Goal: Transaction & Acquisition: Purchase product/service

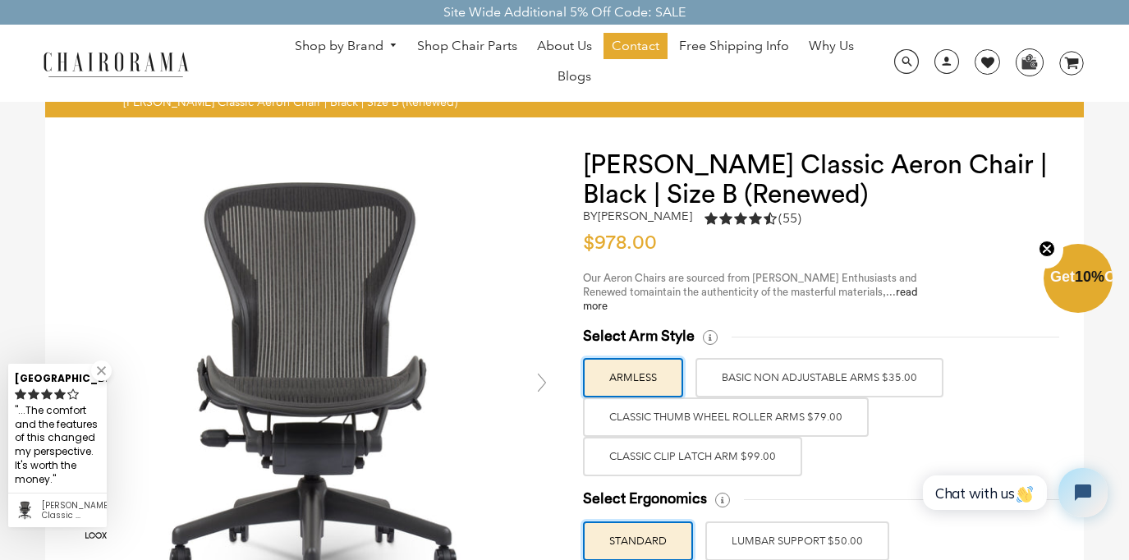
click at [358, 44] on link "Shop by Brand" at bounding box center [347, 46] width 120 height 25
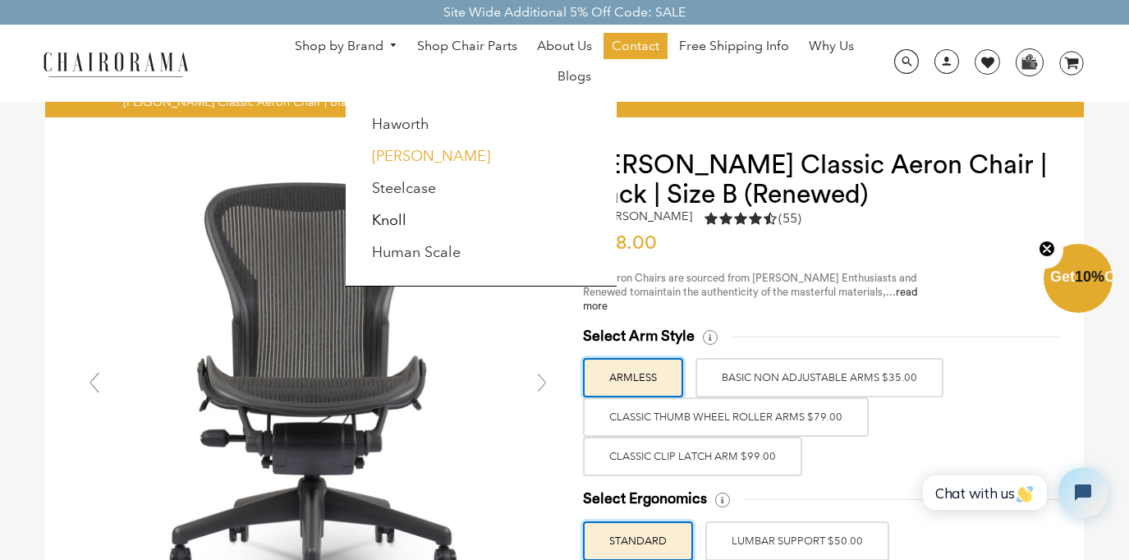
click at [385, 149] on link "[PERSON_NAME]" at bounding box center [431, 156] width 118 height 18
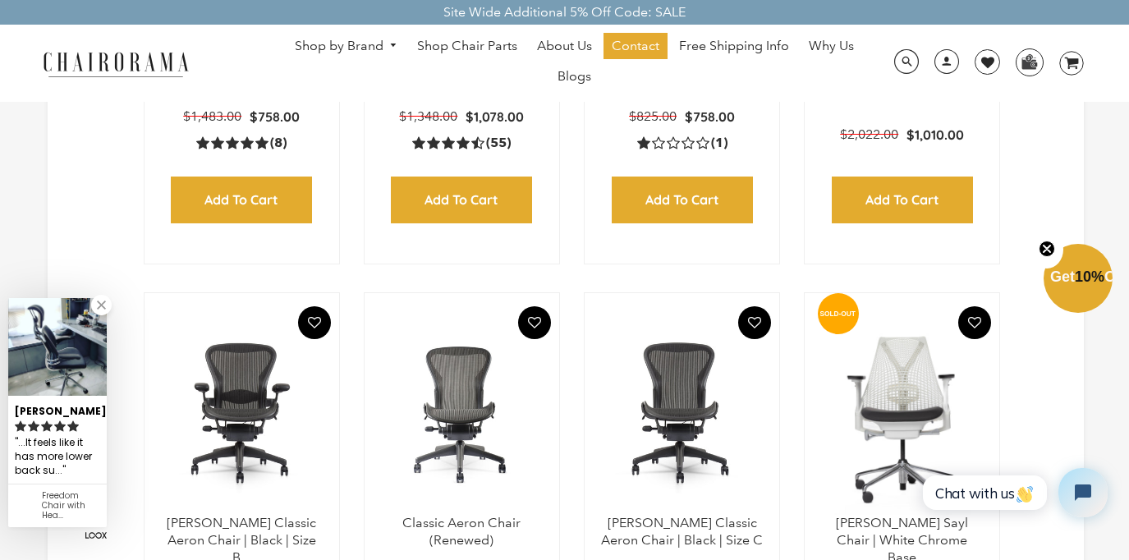
scroll to position [720, 0]
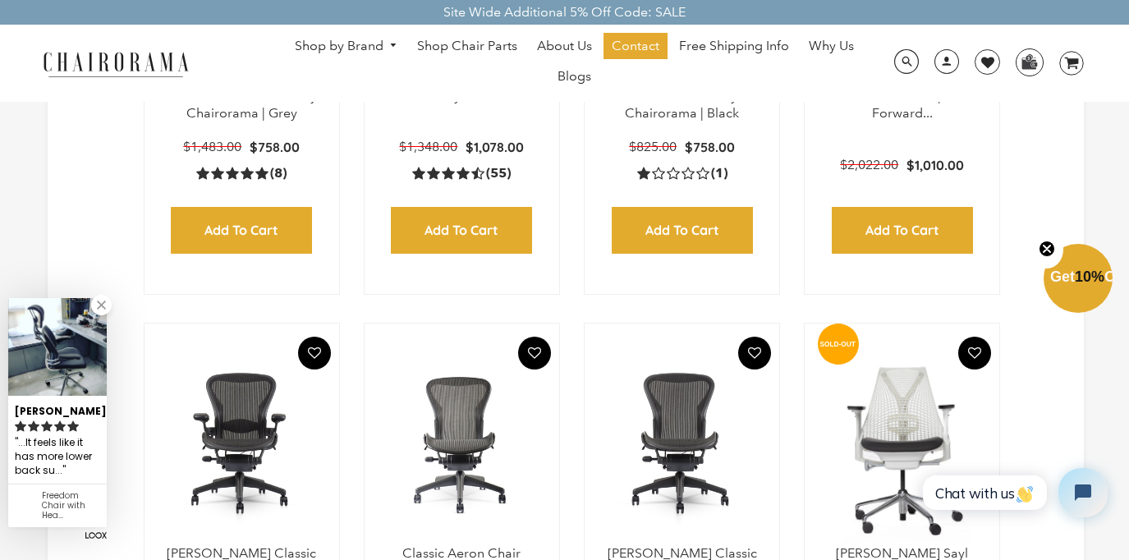
click at [208, 449] on img at bounding box center [242, 442] width 162 height 205
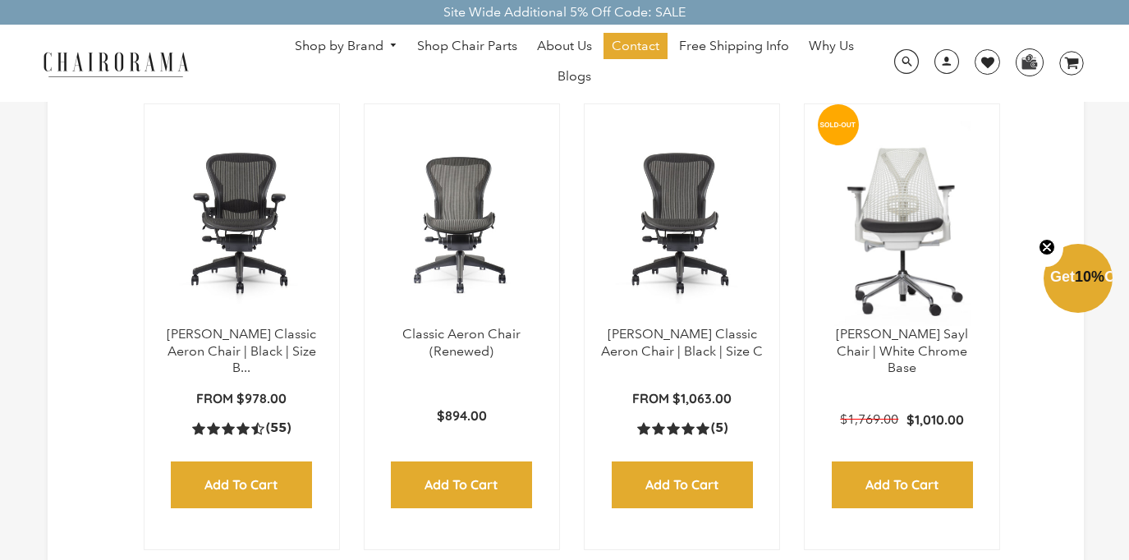
click at [236, 229] on img at bounding box center [242, 223] width 162 height 205
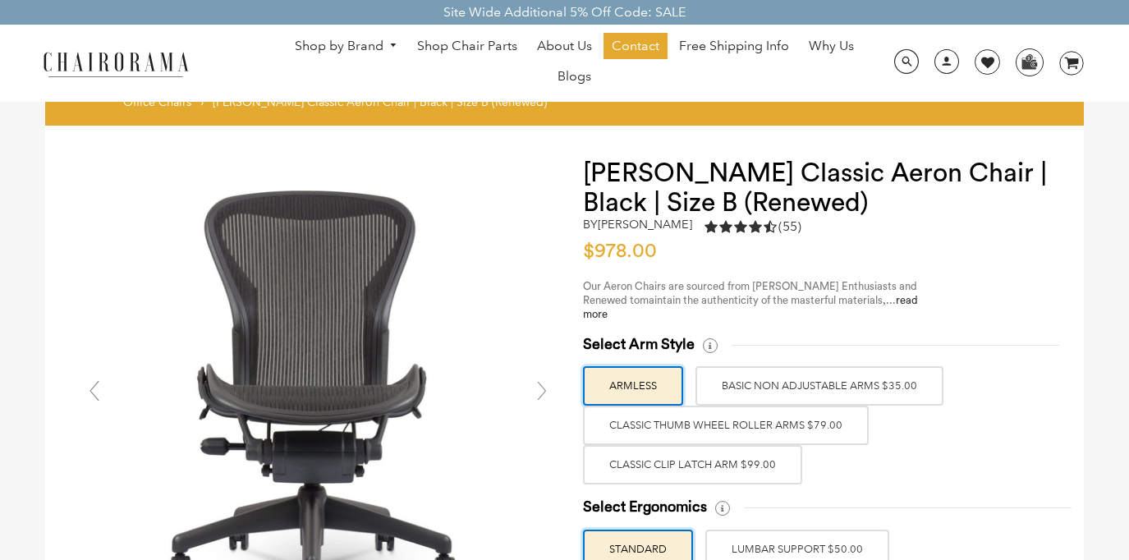
click at [618, 255] on span "$978.00" at bounding box center [624, 251] width 82 height 20
click at [750, 287] on span "Our Aeron Chairs are sourced from [PERSON_NAME] Enthusiasts and Renewed to" at bounding box center [750, 293] width 334 height 25
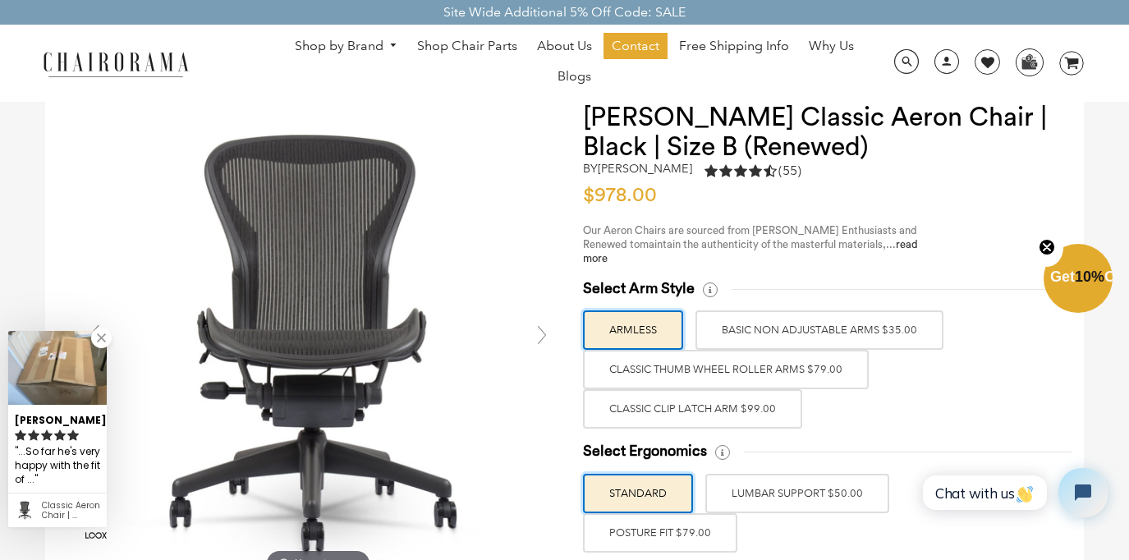
click at [733, 406] on label "Classic Clip Latch Arm $99.00" at bounding box center [692, 408] width 219 height 39
click at [0, 0] on input "Classic Clip Latch Arm $99.00" at bounding box center [0, 0] width 0 height 0
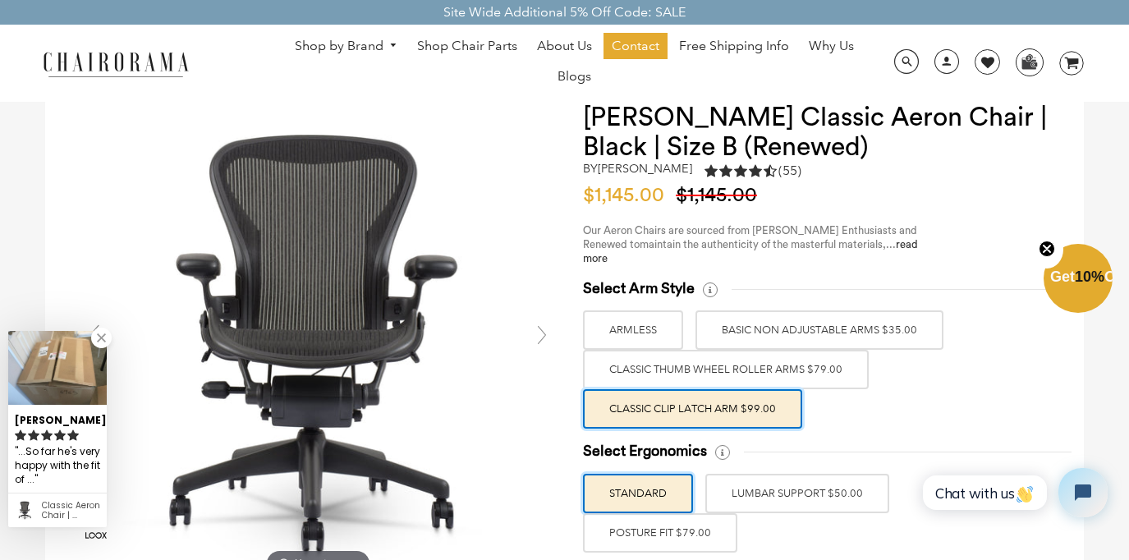
click at [752, 334] on label "BASIC NON ADJUSTABLE ARMS $35.00" at bounding box center [820, 329] width 248 height 39
click at [0, 0] on input "BASIC NON ADJUSTABLE ARMS $35.00" at bounding box center [0, 0] width 0 height 0
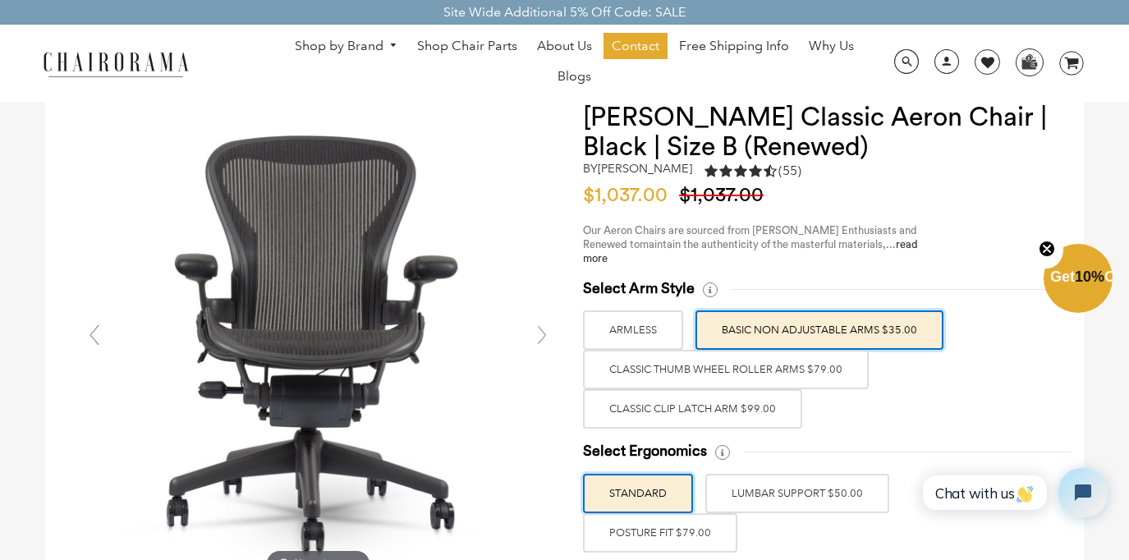
click at [765, 371] on label "Classic Thumb Wheel Roller Arms $79.00" at bounding box center [726, 369] width 286 height 39
click at [0, 0] on input "Classic Thumb Wheel Roller Arms $79.00" at bounding box center [0, 0] width 0 height 0
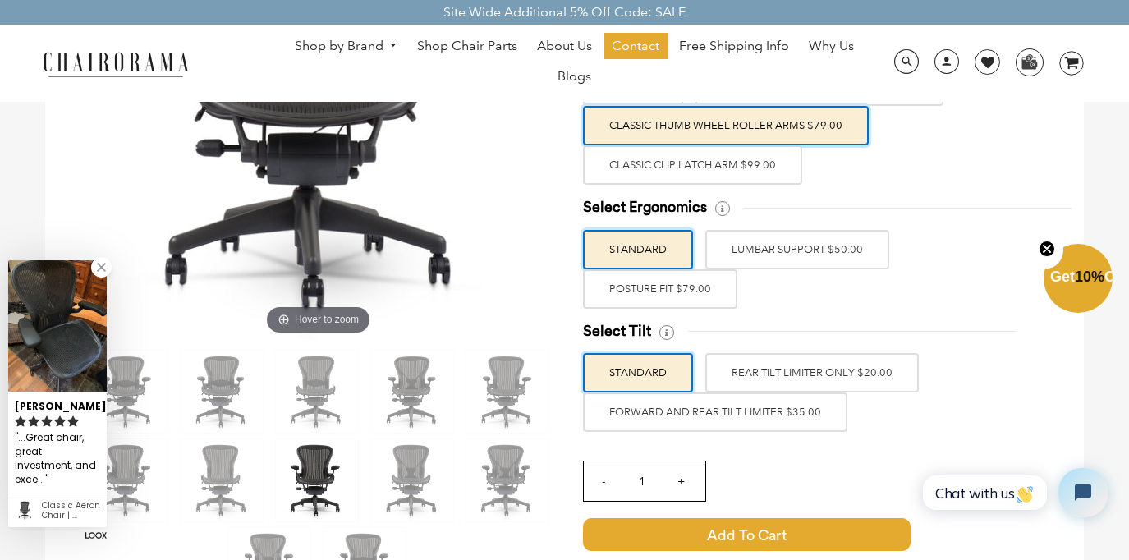
scroll to position [319, 0]
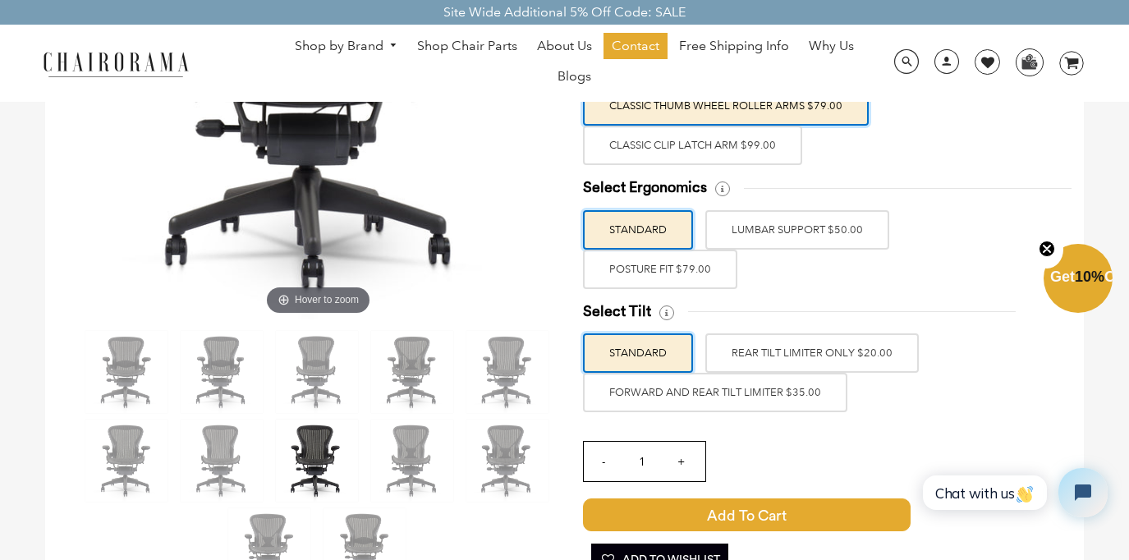
click at [754, 223] on label "LUMBAR SUPPORT $50.00" at bounding box center [798, 229] width 184 height 39
click at [0, 0] on input "LUMBAR SUPPORT $50.00" at bounding box center [0, 0] width 0 height 0
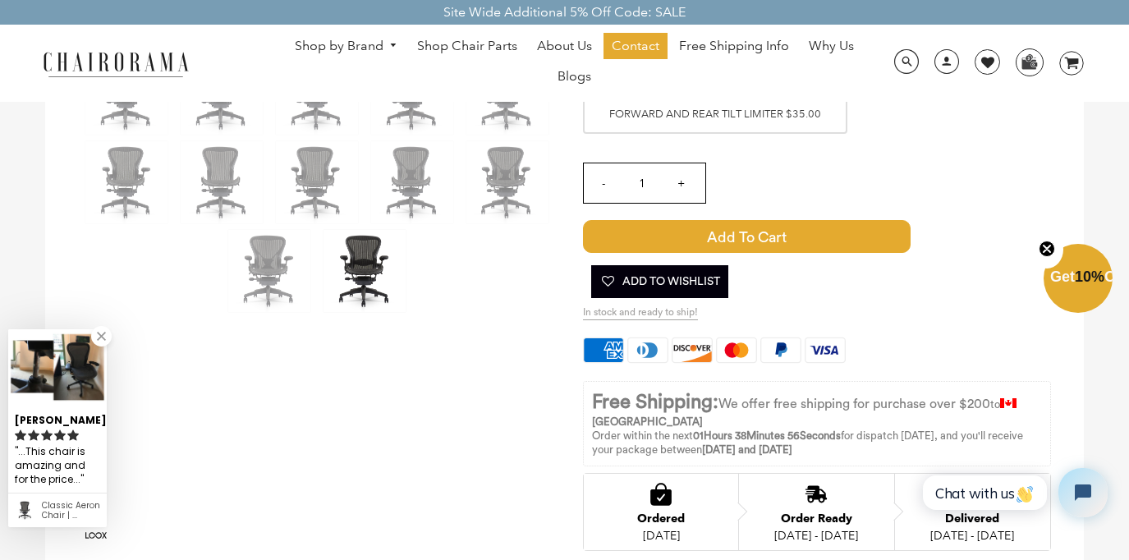
scroll to position [599, 0]
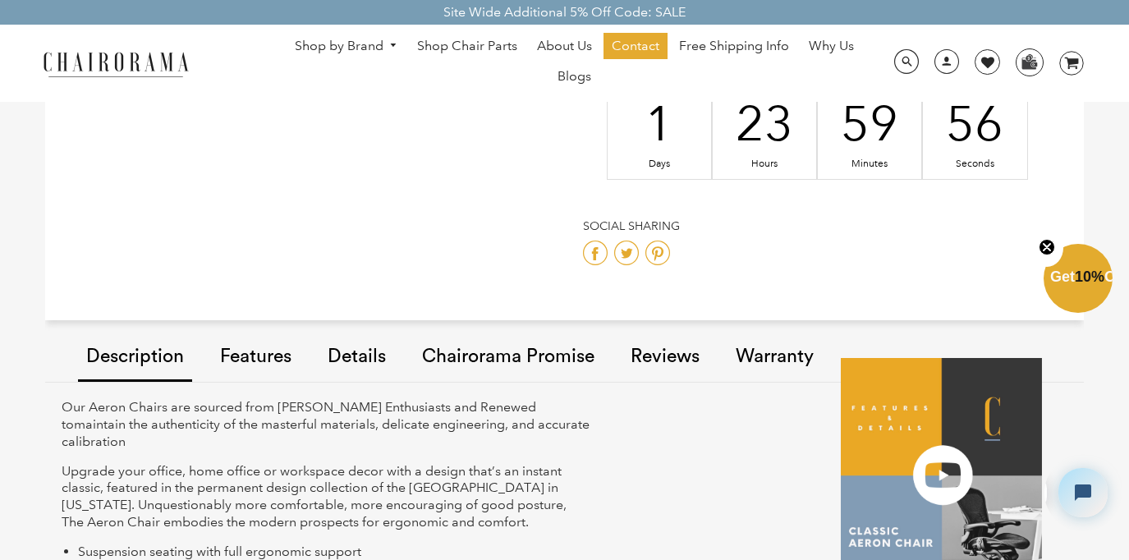
scroll to position [1179, 0]
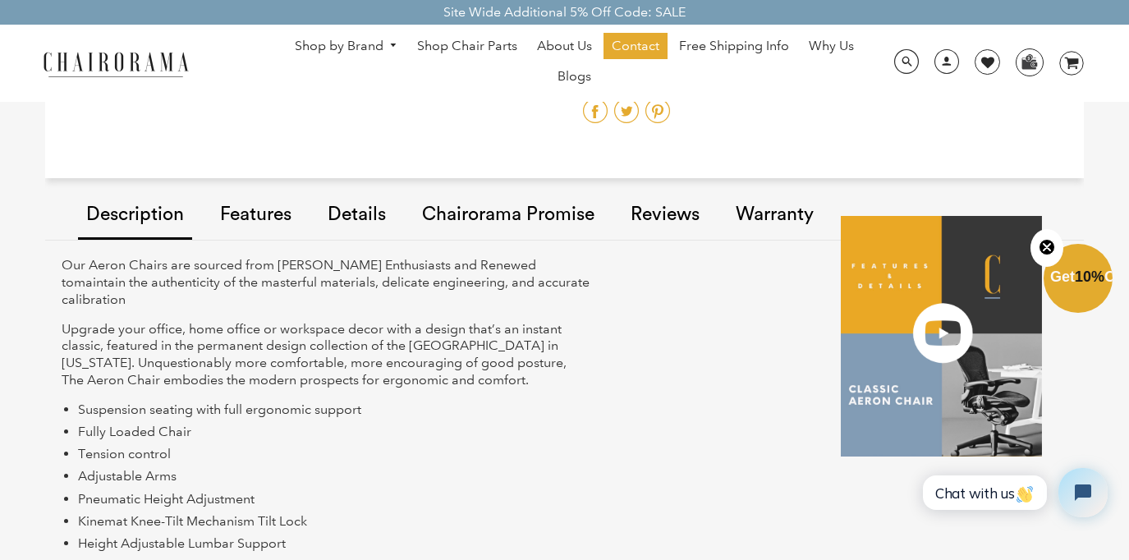
click at [349, 212] on link "Details" at bounding box center [356, 215] width 75 height 93
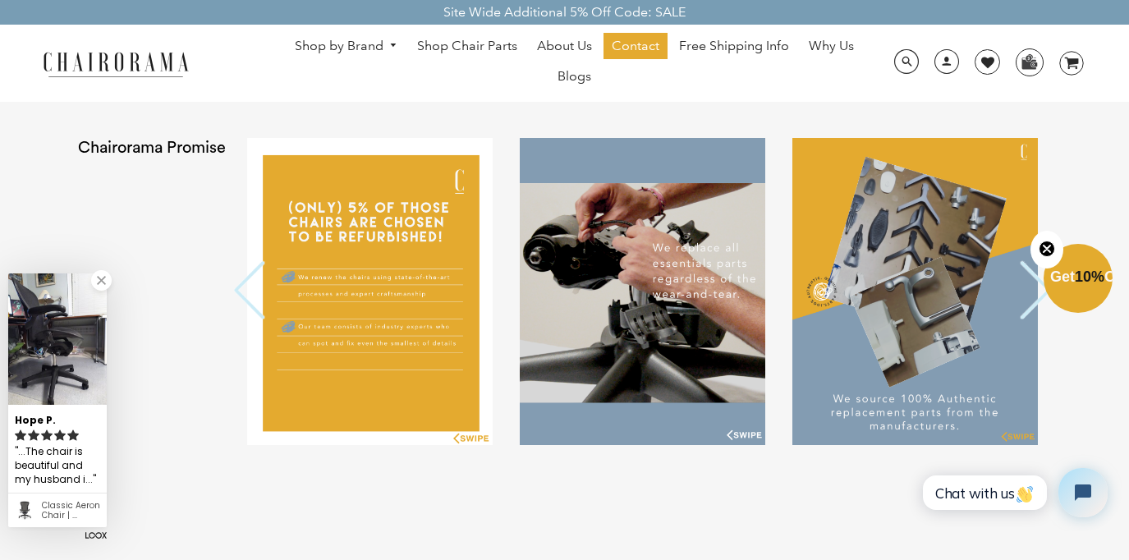
scroll to position [3294, 0]
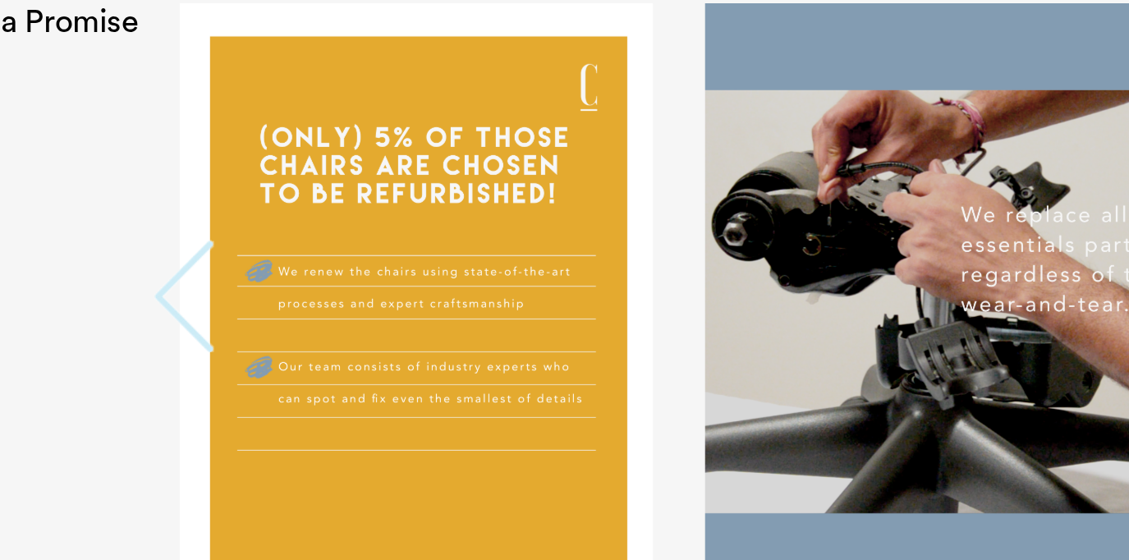
click at [245, 290] on button "Previous" at bounding box center [250, 298] width 33 height 62
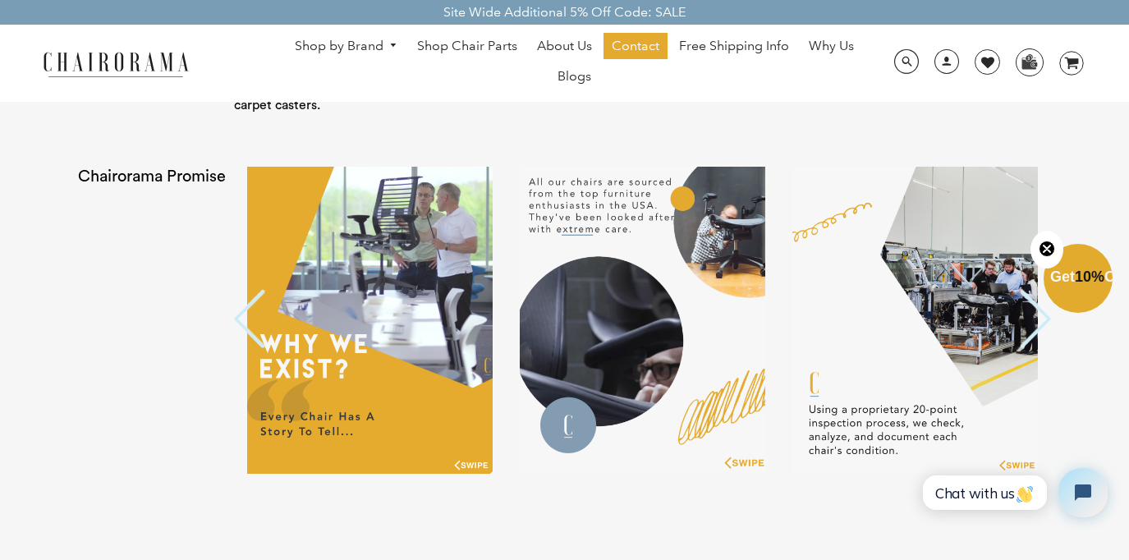
scroll to position [3267, 0]
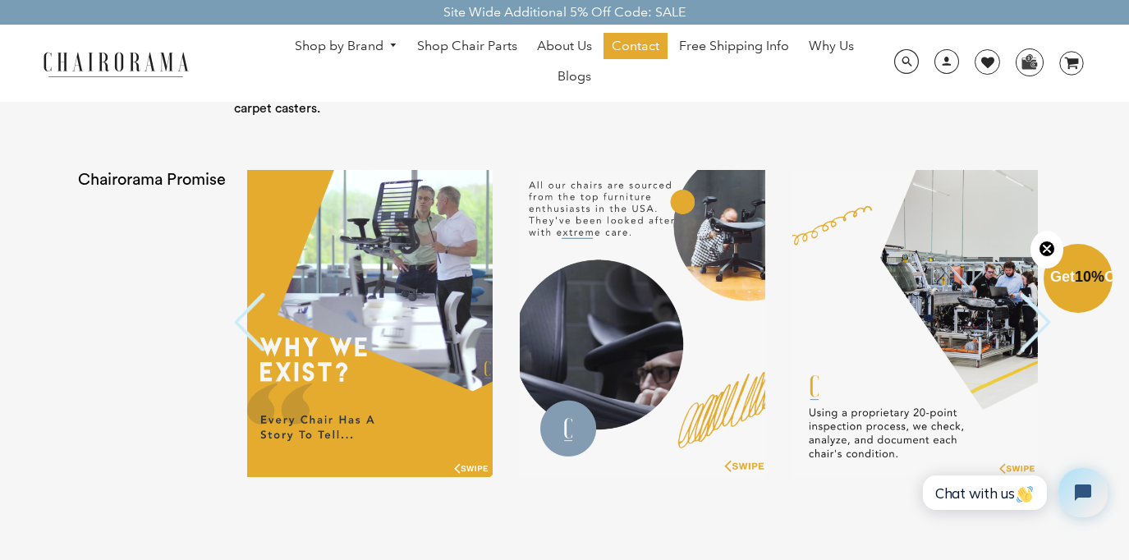
click at [245, 310] on button "Previous" at bounding box center [250, 324] width 33 height 62
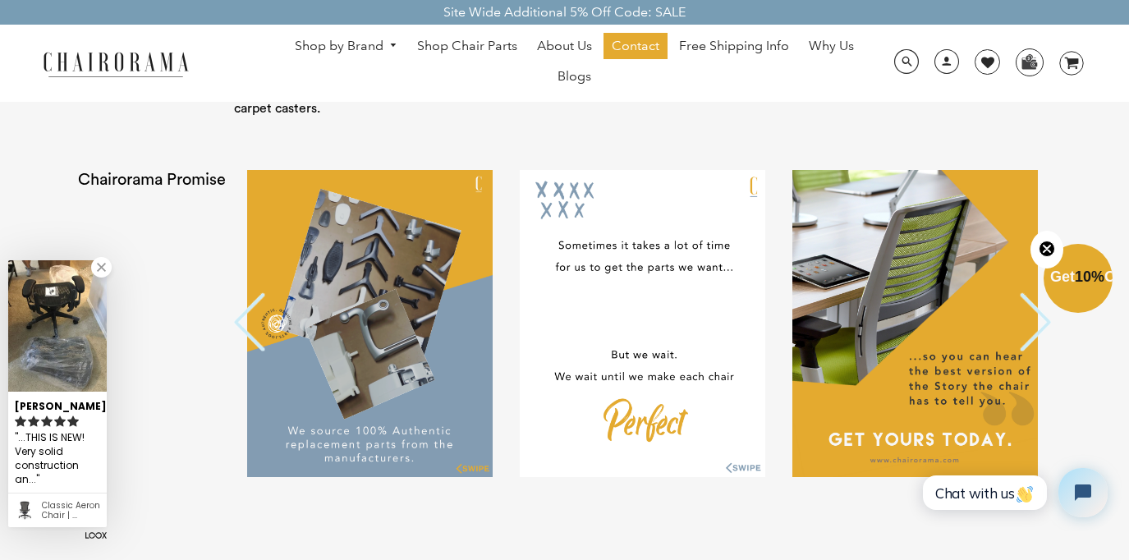
click at [245, 310] on button "Previous" at bounding box center [250, 324] width 33 height 62
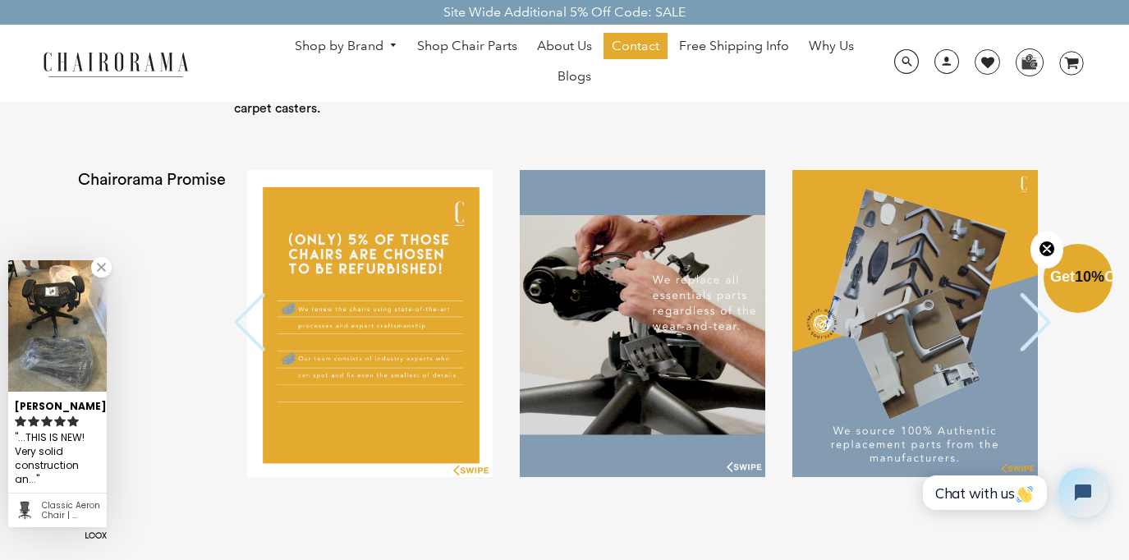
click at [245, 321] on button "Previous" at bounding box center [250, 324] width 33 height 62
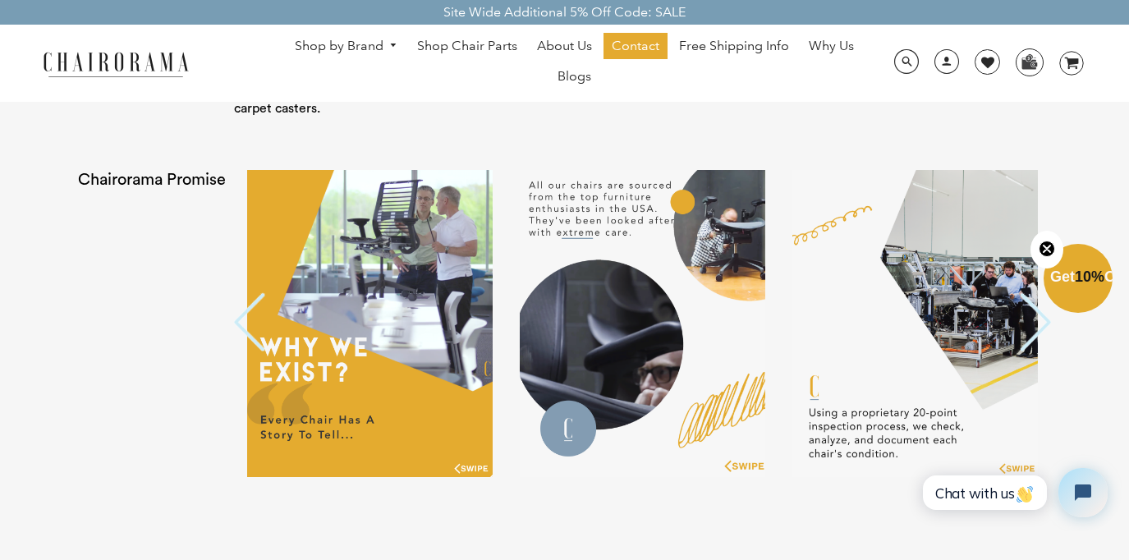
click at [1027, 333] on button "Next" at bounding box center [1034, 324] width 33 height 62
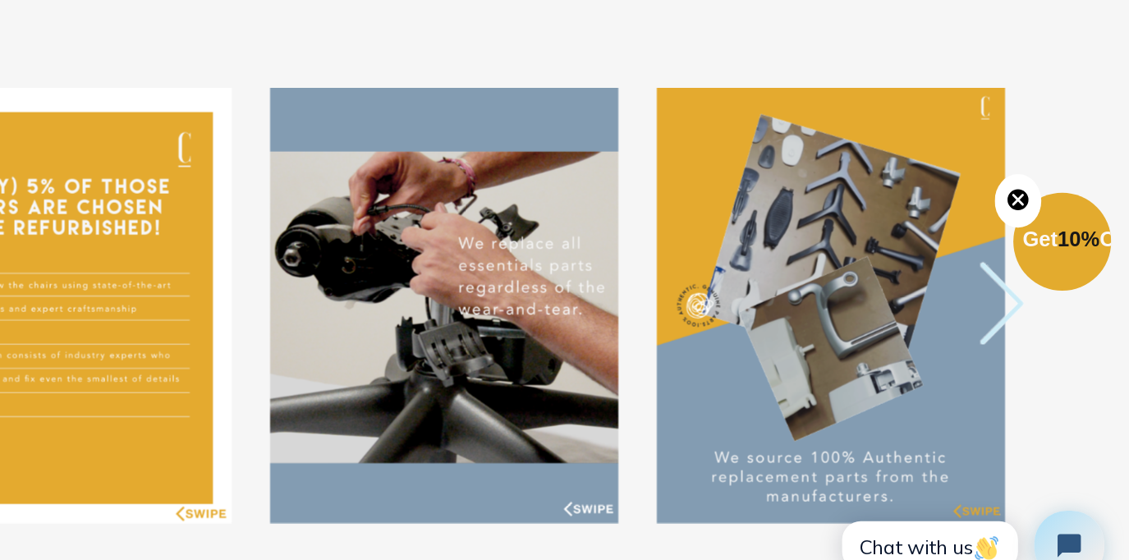
click at [1023, 338] on button "Next" at bounding box center [1034, 324] width 33 height 62
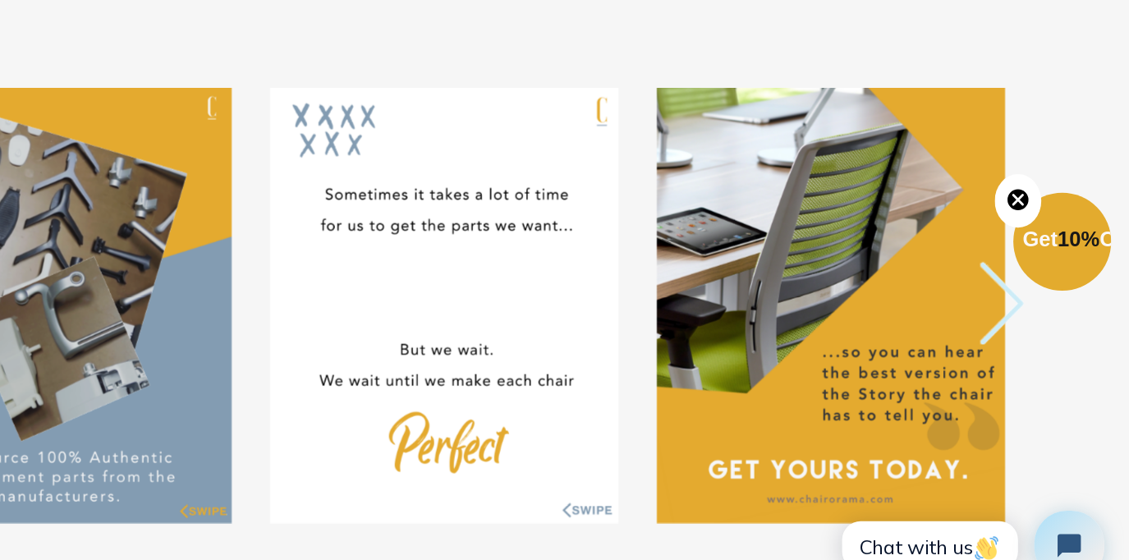
click at [1024, 336] on button "Next" at bounding box center [1034, 324] width 33 height 62
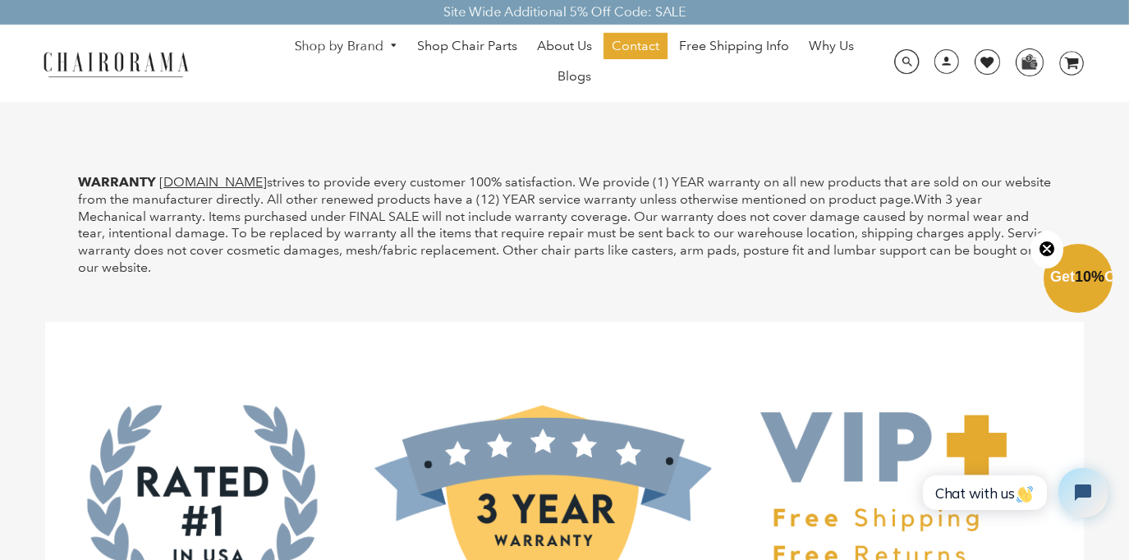
scroll to position [4989, 0]
